Goal: Task Accomplishment & Management: Manage account settings

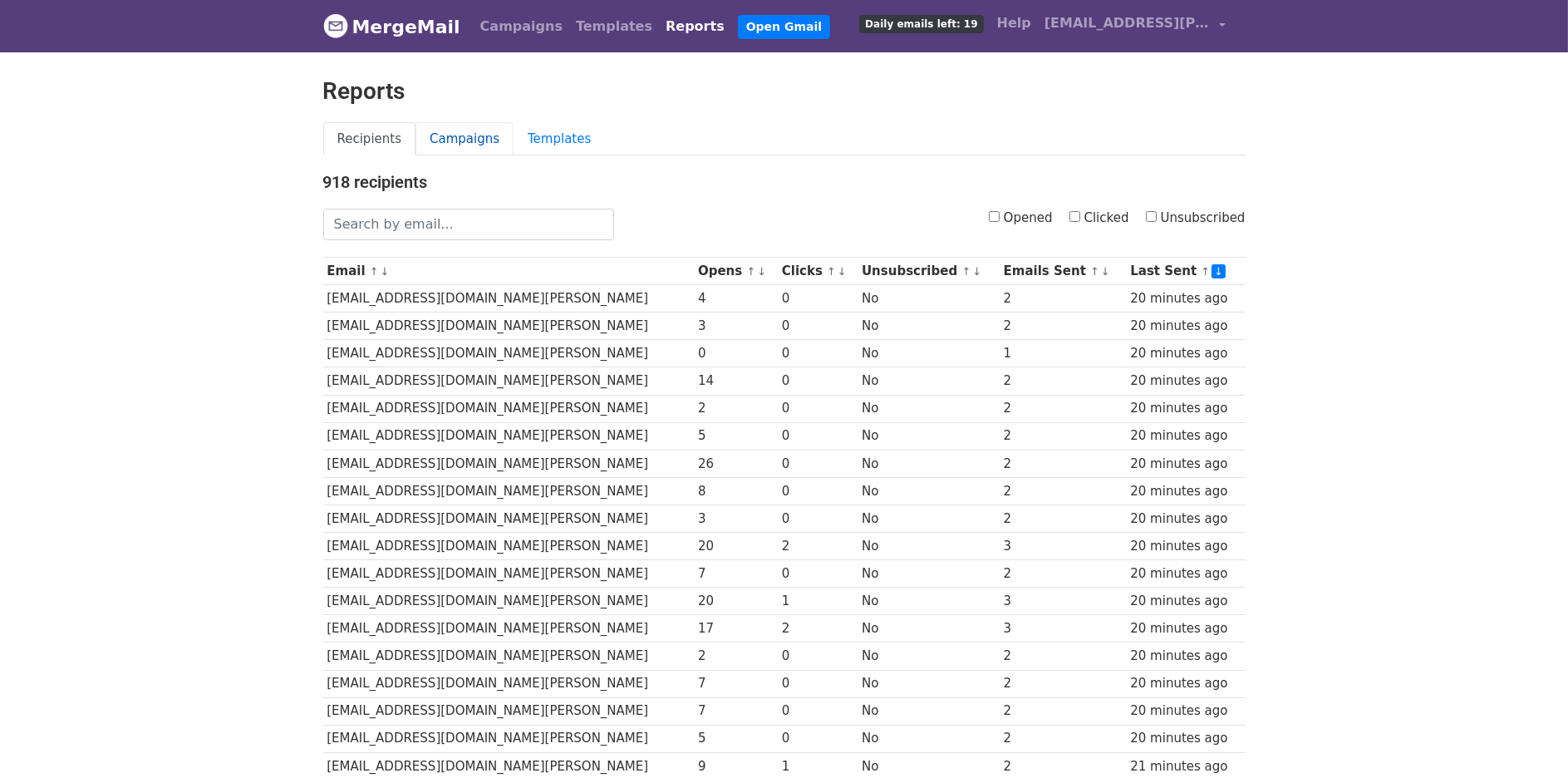
click at [442, 136] on link "Campaigns" at bounding box center [464, 140] width 98 height 34
click at [442, 140] on link "Campaigns" at bounding box center [464, 140] width 98 height 34
click at [462, 137] on link "Campaigns" at bounding box center [464, 140] width 98 height 34
click at [619, 167] on div "Recipients Campaigns Templates" at bounding box center [784, 148] width 947 height 50
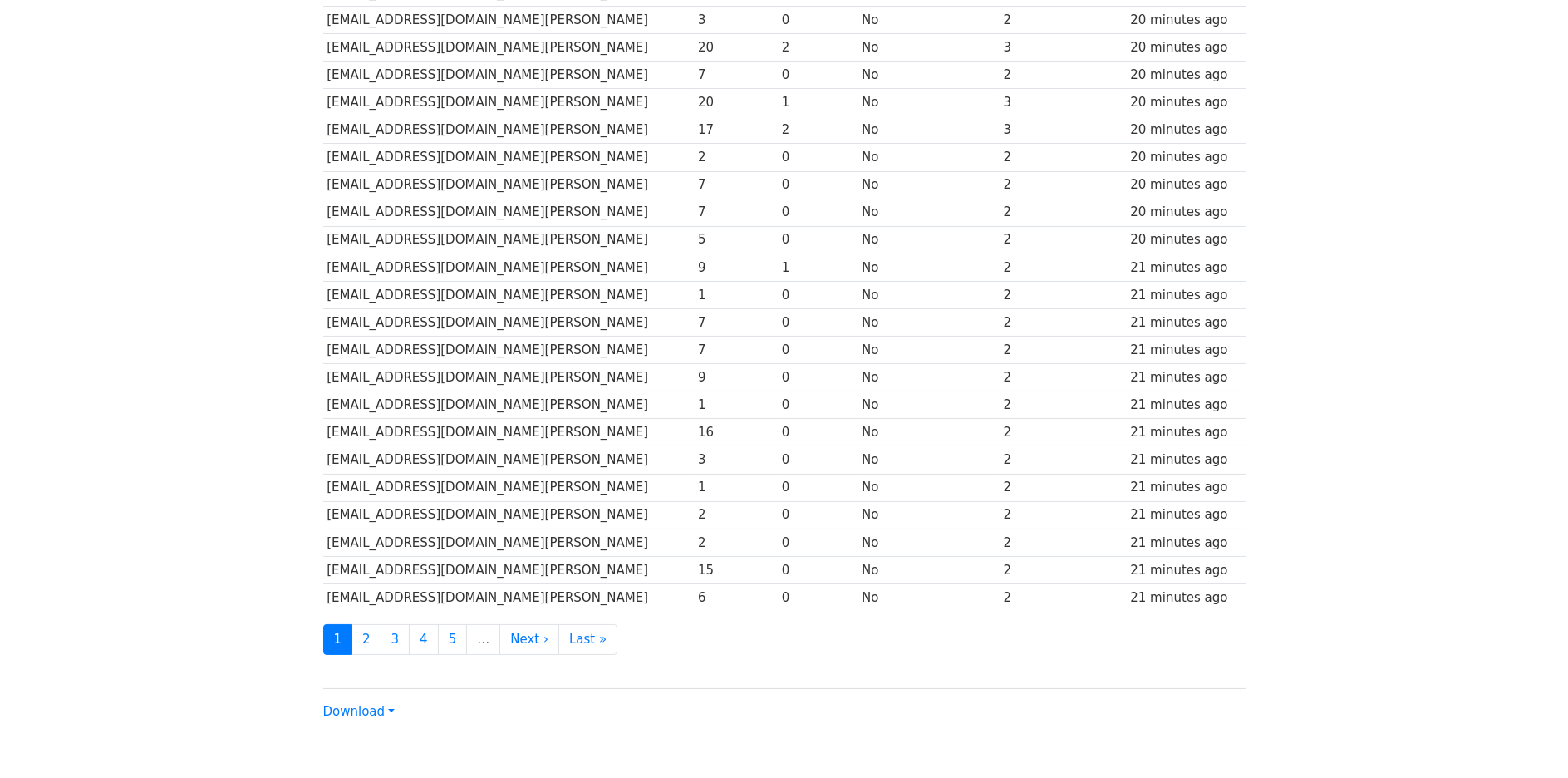
scroll to position [576, 0]
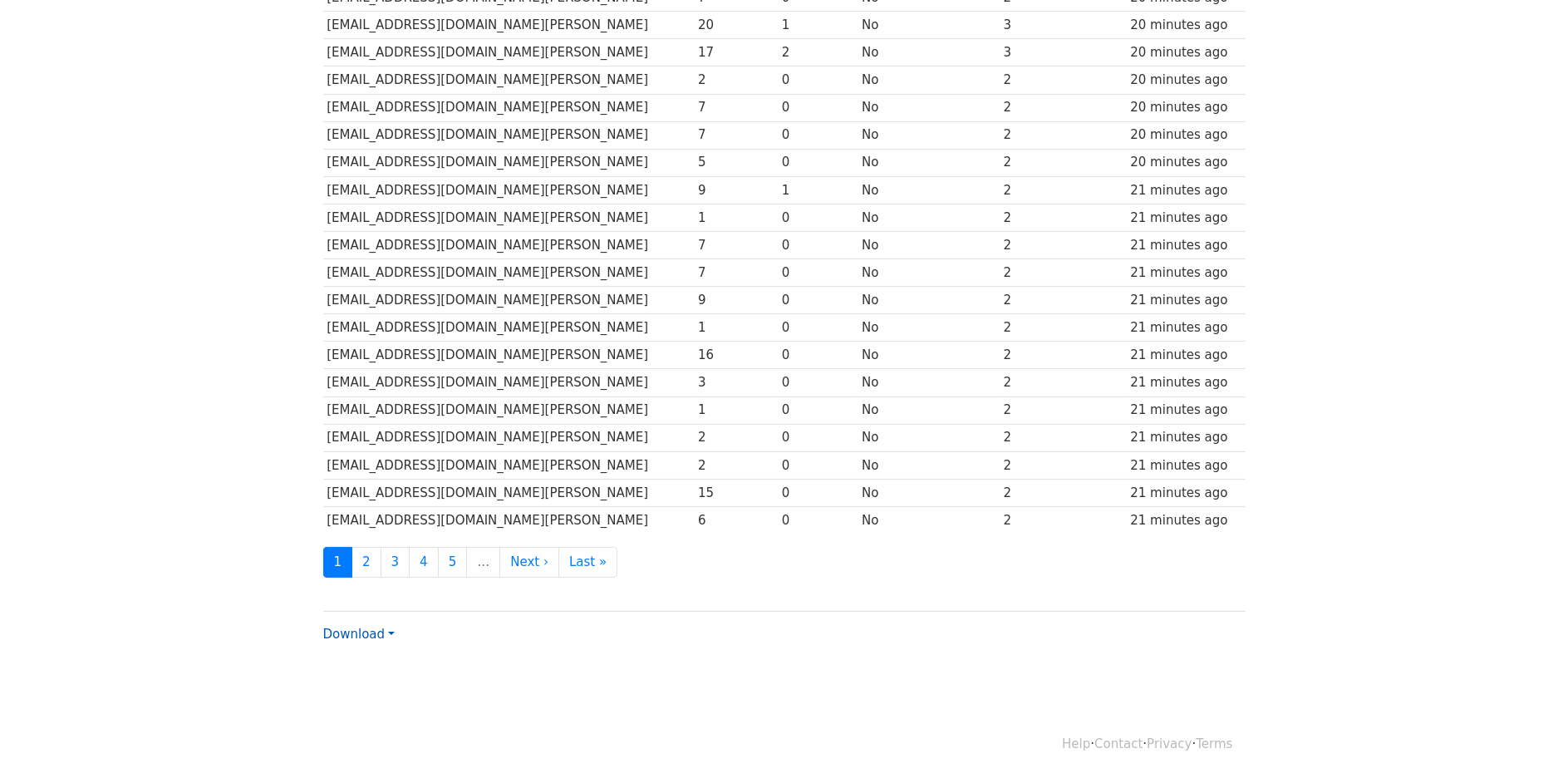
click at [374, 628] on link "Download" at bounding box center [358, 634] width 71 height 15
click at [374, 684] on link "Excel" at bounding box center [390, 692] width 131 height 27
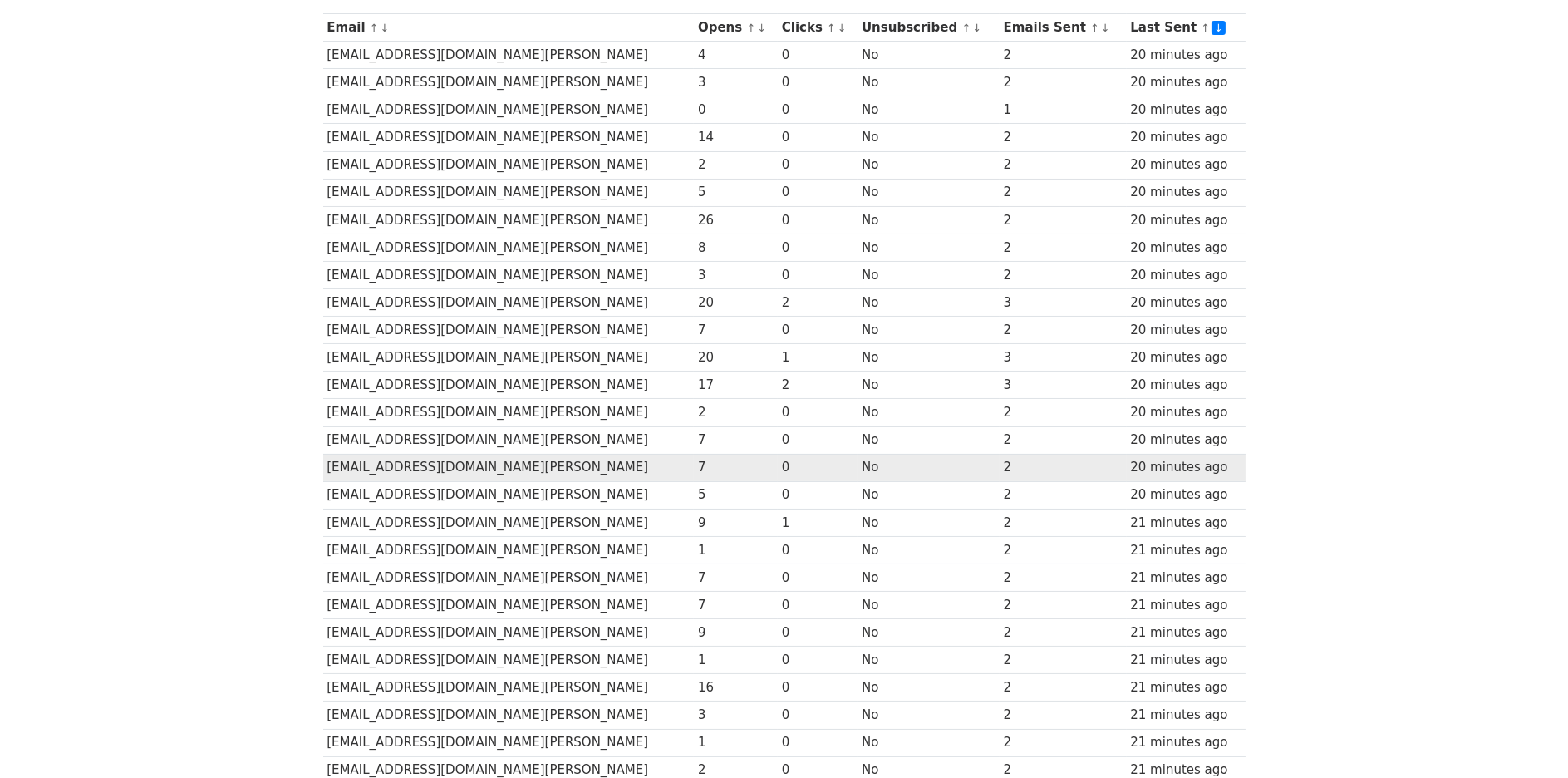
scroll to position [0, 0]
